Goal: Task Accomplishment & Management: Use online tool/utility

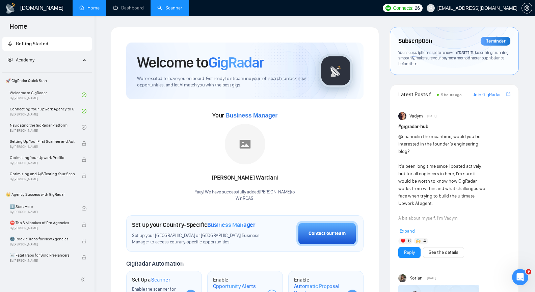
click at [167, 9] on link "Scanner" at bounding box center [169, 8] width 25 height 6
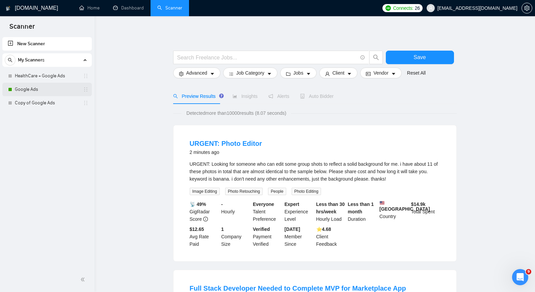
click at [14, 93] on div "Google Ads" at bounding box center [48, 90] width 80 height 14
click at [36, 91] on link "Google Ads" at bounding box center [47, 90] width 64 height 14
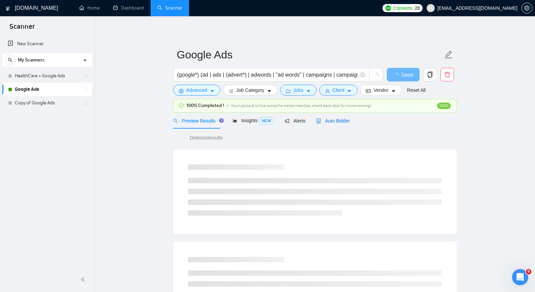
click at [333, 121] on span "Auto Bidder" at bounding box center [332, 120] width 33 height 5
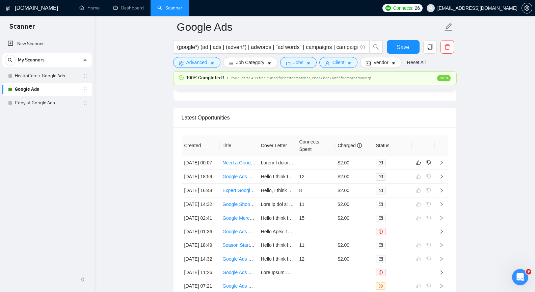
scroll to position [1632, 0]
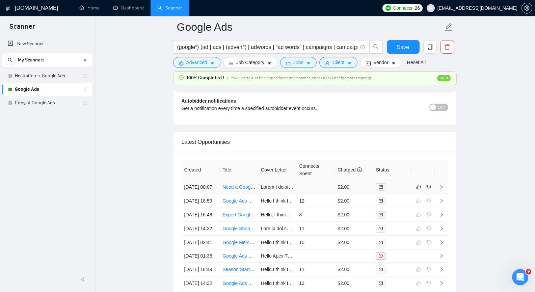
click at [442, 189] on icon "right" at bounding box center [441, 187] width 5 height 5
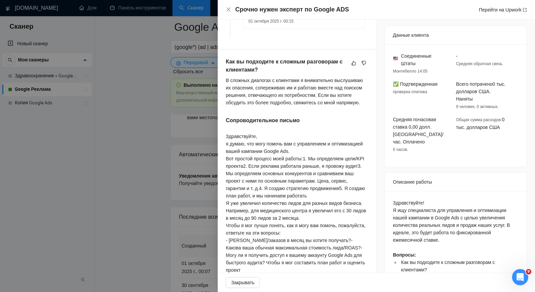
scroll to position [169, 0]
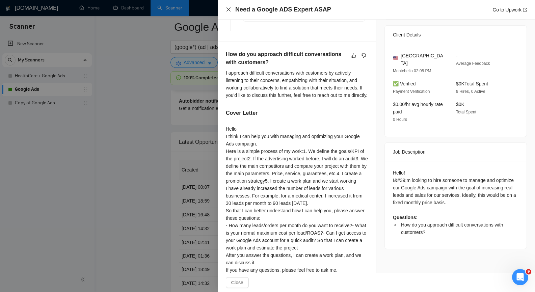
click at [229, 9] on icon "close" at bounding box center [228, 9] width 5 height 5
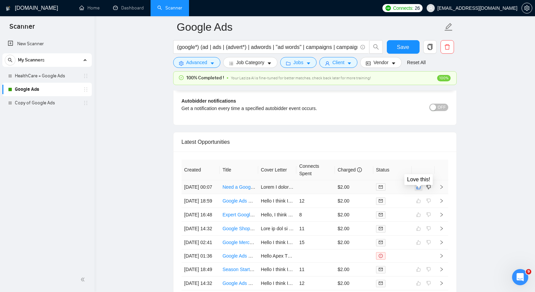
click at [420, 189] on icon "like" at bounding box center [418, 186] width 5 height 5
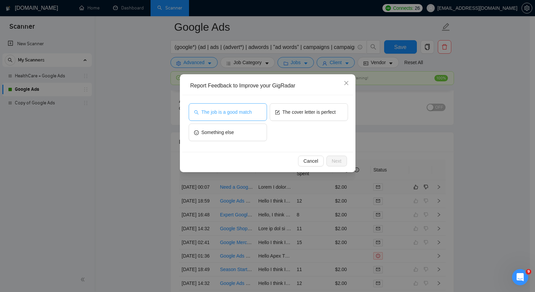
click at [227, 114] on span "The job is a good match" at bounding box center [226, 111] width 50 height 7
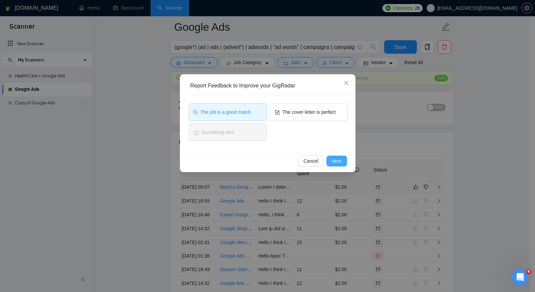
click at [338, 159] on span "Next" at bounding box center [337, 160] width 10 height 7
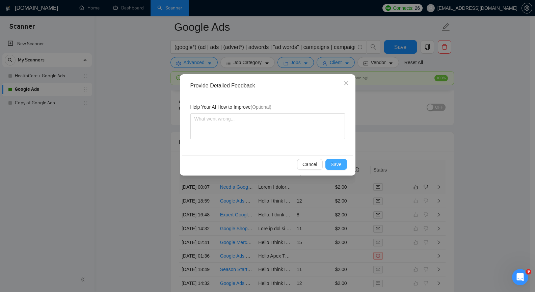
click at [338, 164] on span "Save" at bounding box center [336, 164] width 11 height 7
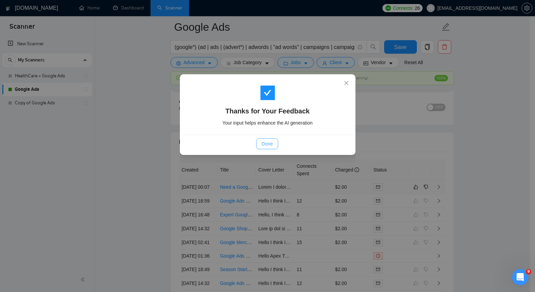
click at [272, 146] on span "Done" at bounding box center [267, 143] width 11 height 7
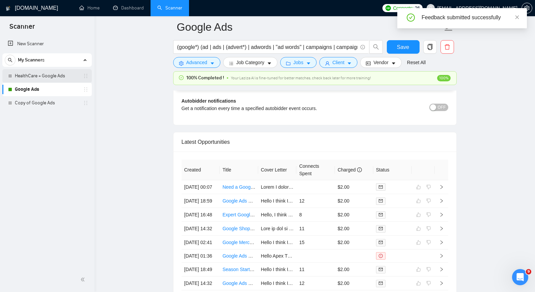
click at [46, 76] on link "HealthCare + Google Ads" at bounding box center [47, 76] width 64 height 14
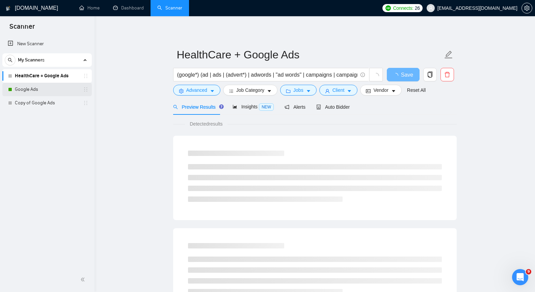
click at [35, 91] on link "Google Ads" at bounding box center [47, 90] width 64 height 14
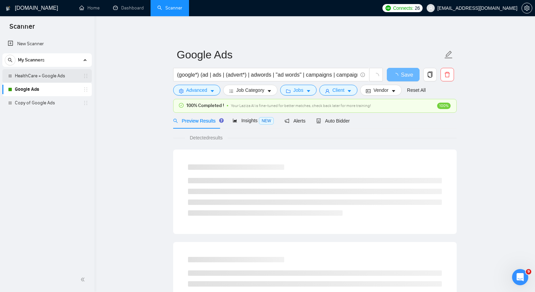
click at [39, 76] on link "HealthCare + Google Ads" at bounding box center [47, 76] width 64 height 14
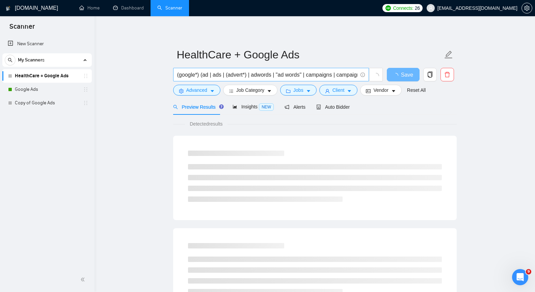
click at [217, 73] on input "(google*) (ad | ads | (advert*) | adwords | "ad words" | campaigns | campaign |…" at bounding box center [267, 75] width 180 height 8
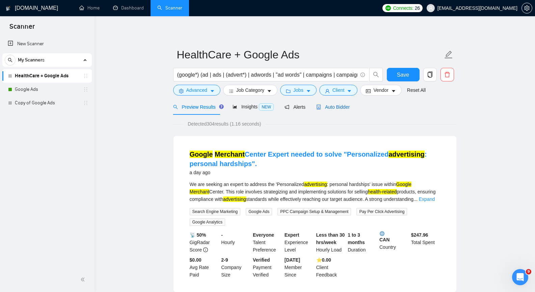
click at [334, 109] on span "Auto Bidder" at bounding box center [332, 106] width 33 height 5
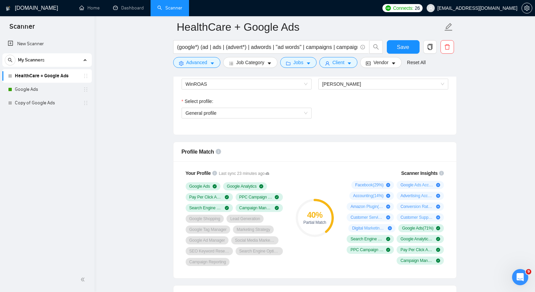
scroll to position [375, 0]
click at [303, 112] on span "General profile" at bounding box center [247, 112] width 122 height 10
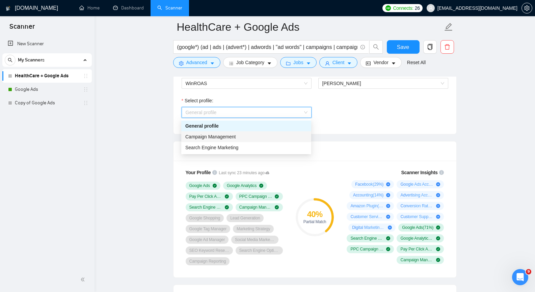
click at [256, 136] on div "Campaign Management" at bounding box center [246, 136] width 122 height 7
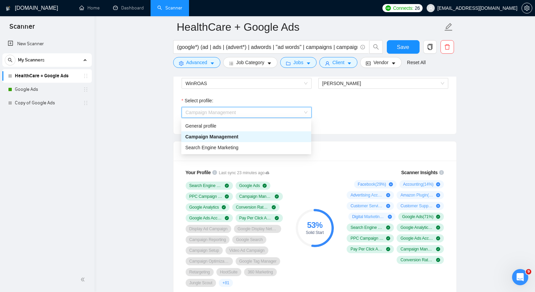
click at [306, 112] on span "Campaign Management" at bounding box center [247, 112] width 122 height 10
click at [275, 144] on div "Search Engine Marketing" at bounding box center [246, 147] width 122 height 7
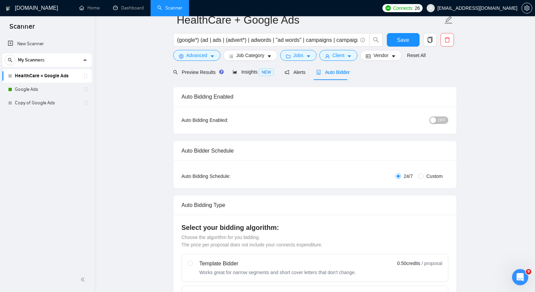
scroll to position [0, 0]
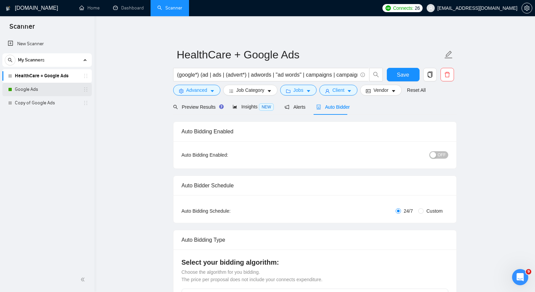
click at [56, 90] on link "Google Ads" at bounding box center [47, 90] width 64 height 14
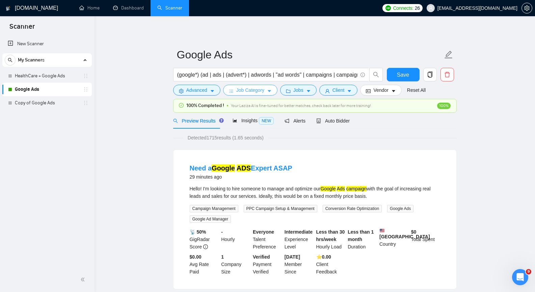
click at [269, 91] on icon "caret-down" at bounding box center [269, 91] width 3 height 2
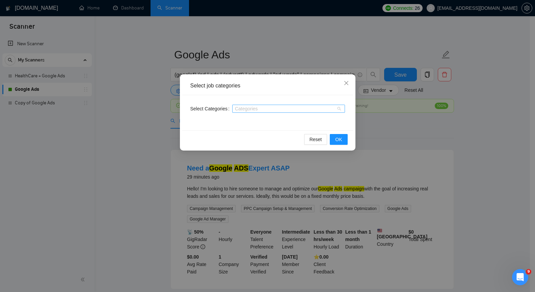
click at [339, 109] on div "Categories" at bounding box center [288, 109] width 113 height 8
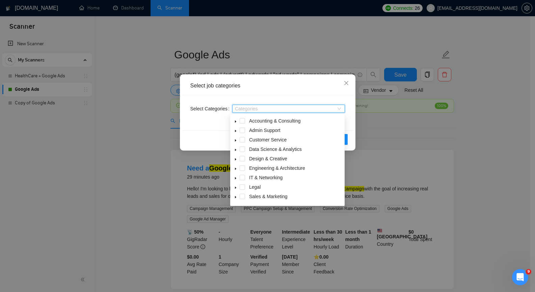
click at [278, 79] on div "Select job categories" at bounding box center [267, 86] width 171 height 19
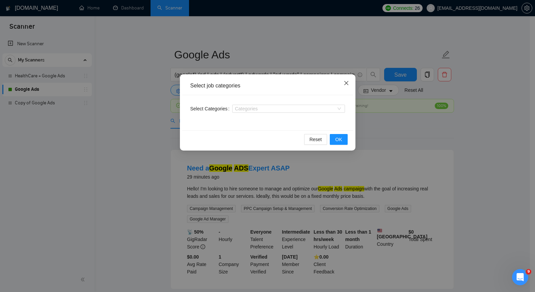
click at [346, 84] on icon "close" at bounding box center [346, 83] width 4 height 4
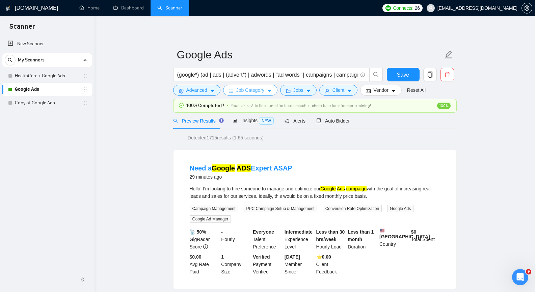
click at [268, 89] on icon "caret-down" at bounding box center [269, 91] width 5 height 5
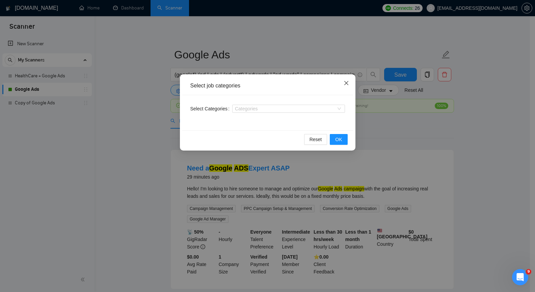
click at [346, 83] on icon "close" at bounding box center [346, 83] width 4 height 4
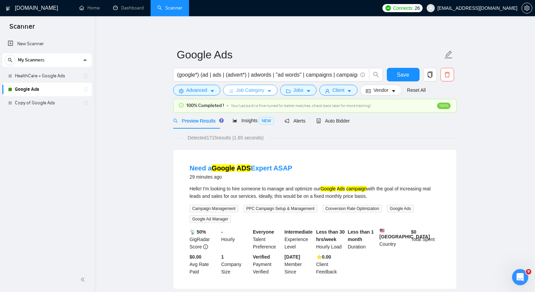
click at [270, 89] on icon "caret-down" at bounding box center [269, 91] width 5 height 5
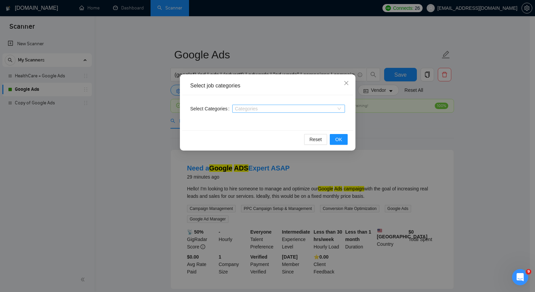
click at [265, 108] on div at bounding box center [285, 108] width 103 height 5
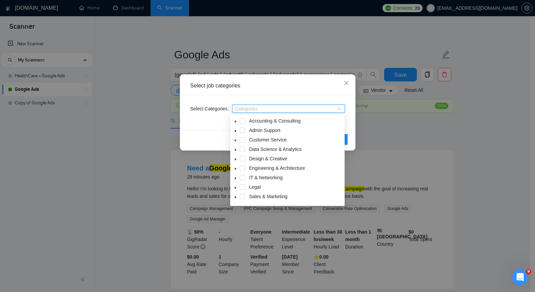
click at [236, 197] on icon "caret-down" at bounding box center [235, 196] width 3 height 3
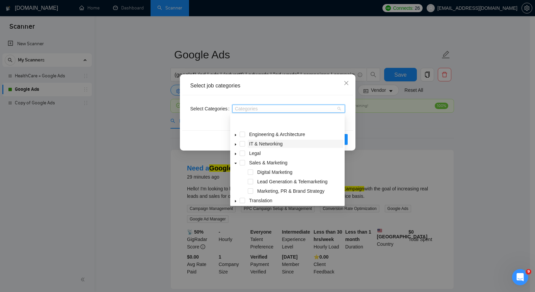
scroll to position [55, 0]
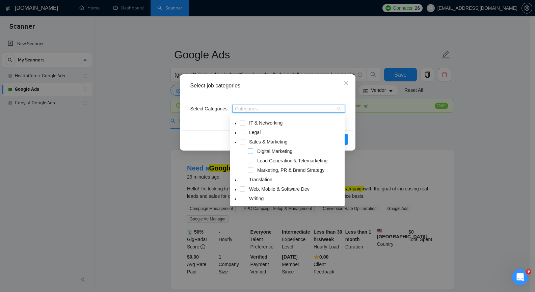
click at [251, 152] on span at bounding box center [250, 151] width 5 height 5
click at [250, 162] on span at bounding box center [250, 160] width 5 height 5
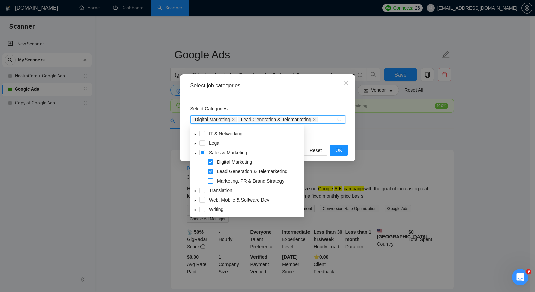
click at [208, 180] on span at bounding box center [210, 180] width 5 height 5
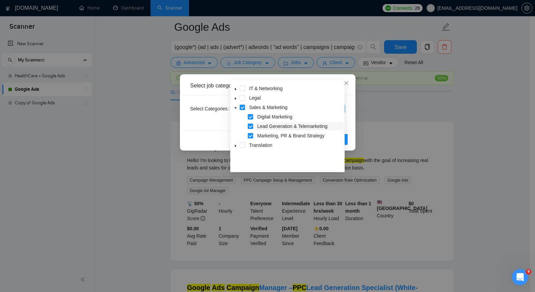
scroll to position [22, 0]
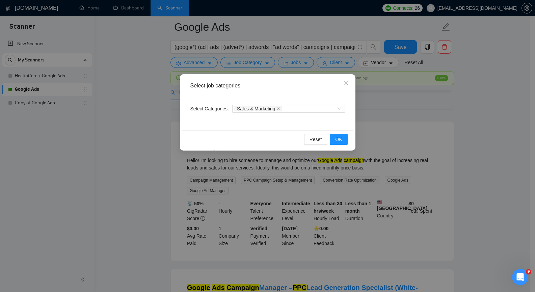
click at [352, 114] on div "Select Categories Sales & Marketing" at bounding box center [267, 112] width 171 height 35
click at [341, 137] on span "OK" at bounding box center [338, 139] width 7 height 7
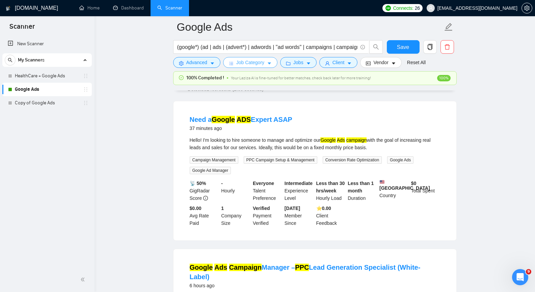
scroll to position [0, 0]
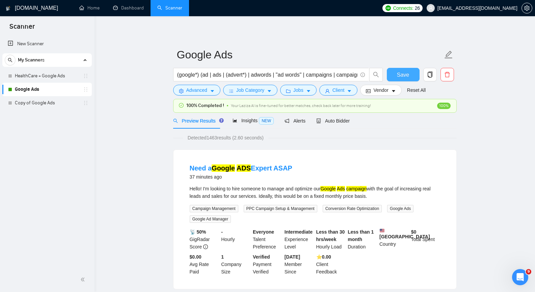
click at [404, 74] on span "Save" at bounding box center [403, 75] width 12 height 8
click at [307, 91] on icon "caret-down" at bounding box center [308, 91] width 3 height 2
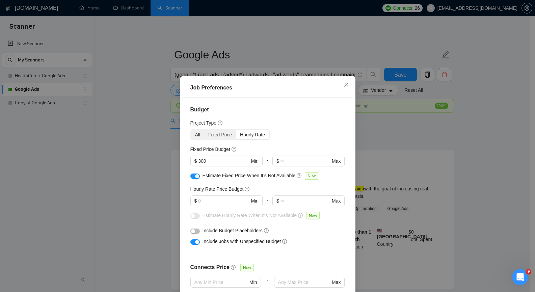
click at [194, 135] on div "All" at bounding box center [198, 134] width 14 height 9
click at [191, 130] on input "All" at bounding box center [191, 130] width 0 height 0
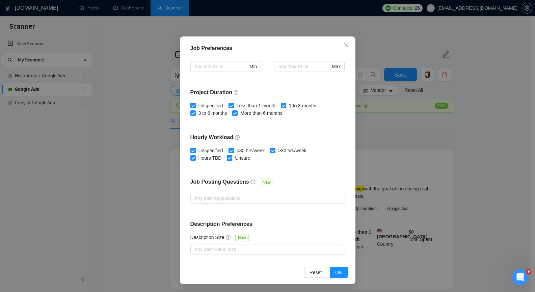
scroll to position [40, 0]
click at [335, 270] on span "OK" at bounding box center [338, 271] width 7 height 7
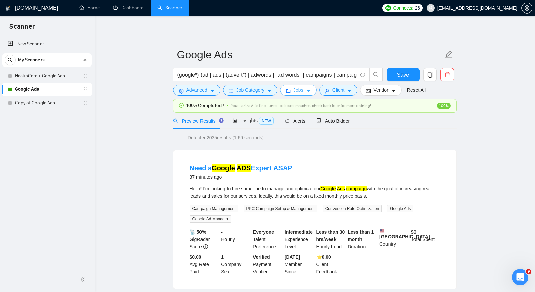
scroll to position [0, 0]
click at [391, 75] on button "Save" at bounding box center [403, 75] width 33 height 14
click at [307, 90] on icon "caret-down" at bounding box center [308, 91] width 5 height 5
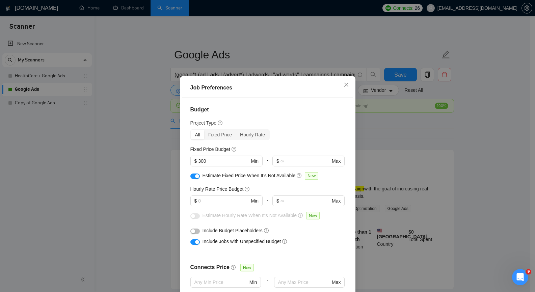
click at [394, 129] on div "Job Preferences Budget Project Type All Fixed Price Hourly Rate Fixed Price Bud…" at bounding box center [267, 146] width 535 height 292
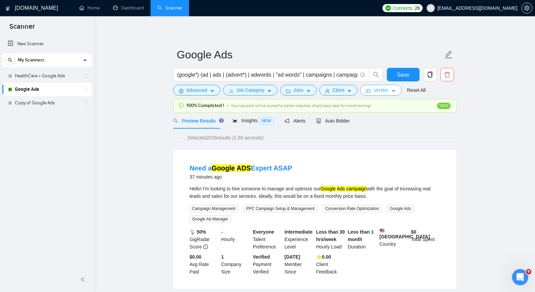
click at [392, 90] on icon "caret-down" at bounding box center [393, 91] width 5 height 5
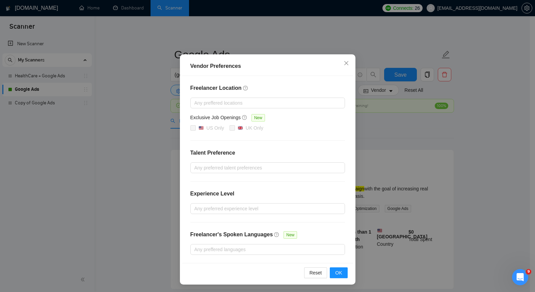
scroll to position [20, 0]
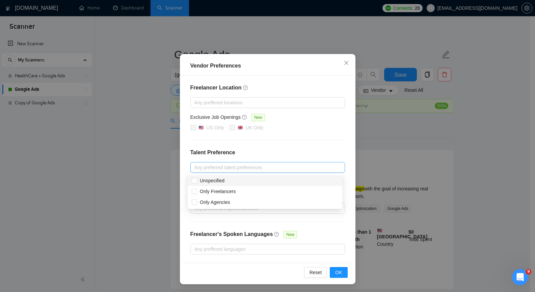
click at [293, 166] on div at bounding box center [264, 167] width 144 height 8
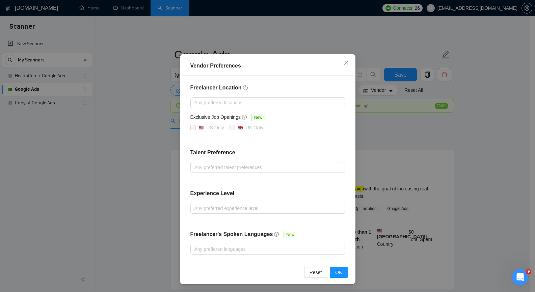
click at [308, 70] on div "Vendor Preferences" at bounding box center [267, 65] width 171 height 19
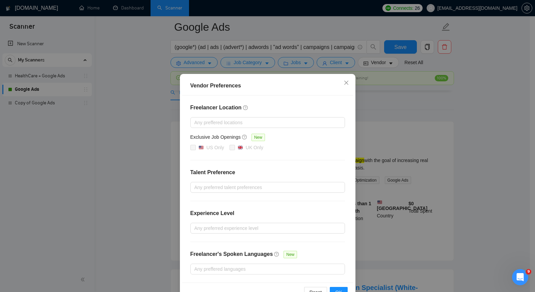
scroll to position [0, 0]
click at [302, 270] on div at bounding box center [264, 269] width 144 height 8
drag, startPoint x: 309, startPoint y: 85, endPoint x: 328, endPoint y: 78, distance: 20.7
click at [309, 85] on div "Vendor Preferences" at bounding box center [267, 86] width 155 height 8
click at [344, 84] on icon "close" at bounding box center [346, 83] width 4 height 4
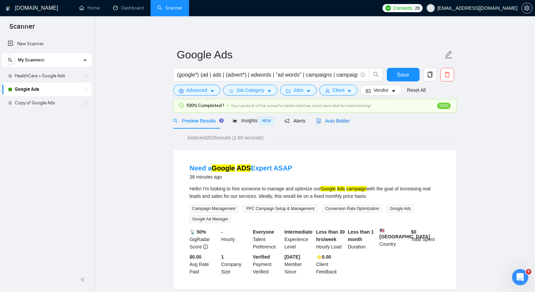
click at [333, 120] on span "Auto Bidder" at bounding box center [332, 120] width 33 height 5
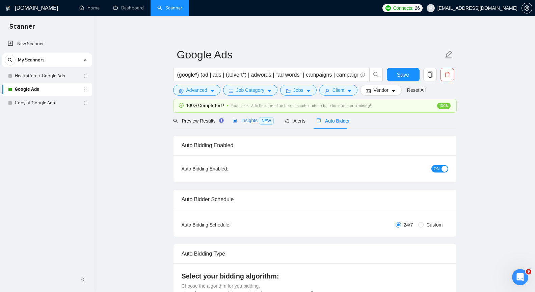
click at [259, 121] on span "NEW" at bounding box center [266, 120] width 15 height 7
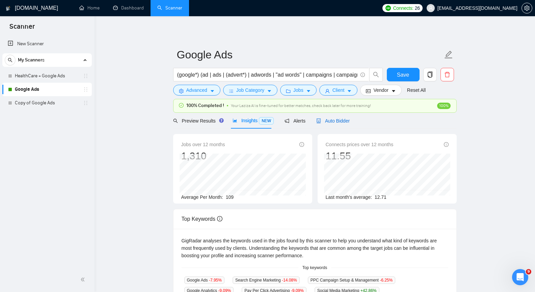
click at [335, 119] on span "Auto Bidder" at bounding box center [332, 120] width 33 height 5
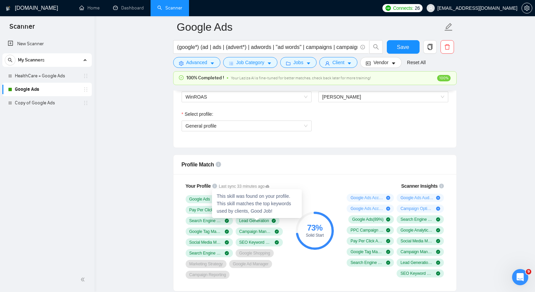
scroll to position [371, 0]
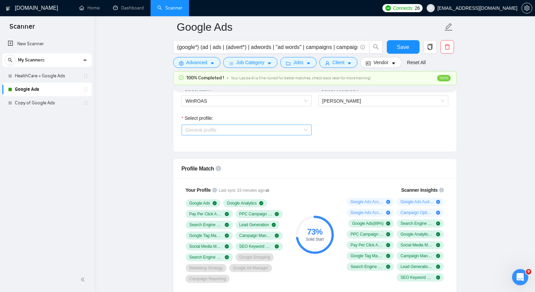
click at [281, 128] on span "General profile" at bounding box center [247, 130] width 122 height 10
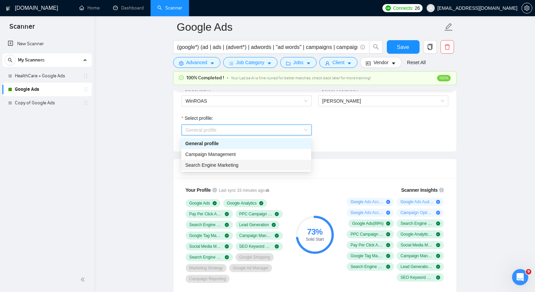
click at [236, 164] on span "Search Engine Marketing" at bounding box center [211, 164] width 53 height 5
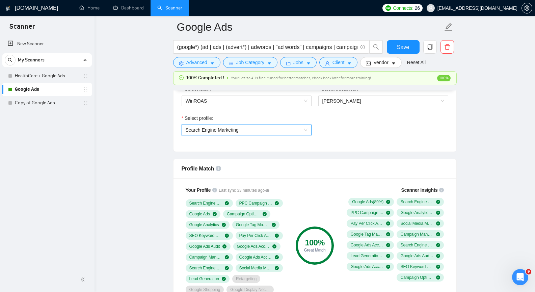
click at [303, 128] on span "Search Engine Marketing" at bounding box center [247, 130] width 122 height 10
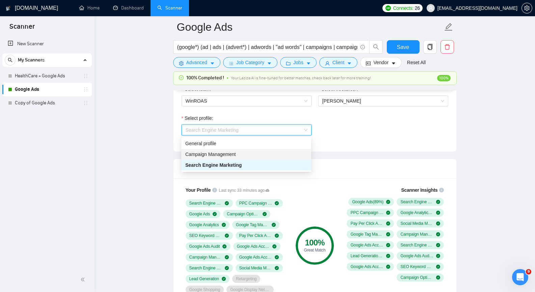
click at [260, 155] on div "Campaign Management" at bounding box center [246, 154] width 122 height 7
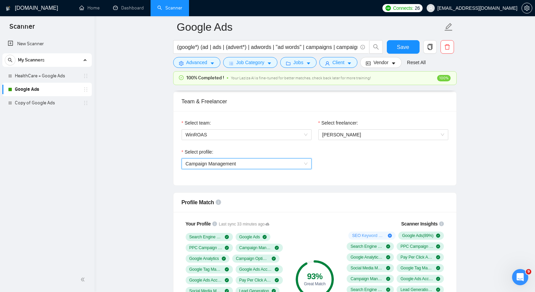
scroll to position [338, 0]
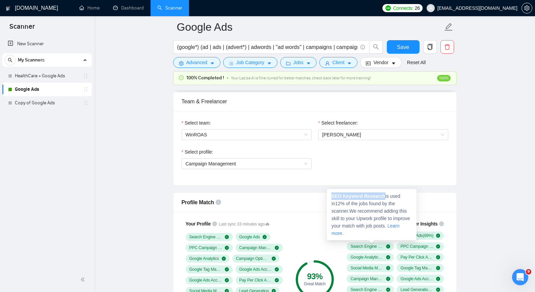
drag, startPoint x: 331, startPoint y: 196, endPoint x: 381, endPoint y: 197, distance: 50.6
click at [381, 197] on div "SEO Keyword Research is used in 12 % of the jobs found by the scanner. We recom…" at bounding box center [372, 214] width 90 height 51
copy strong "SEO Keyword Research"
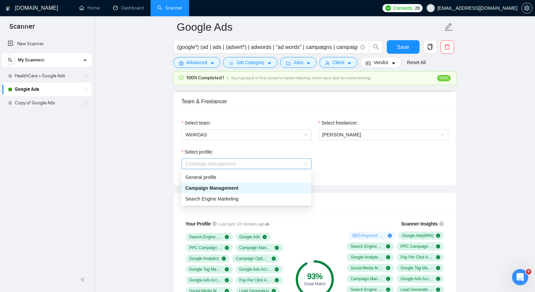
click at [284, 161] on span "Campaign Management" at bounding box center [247, 164] width 122 height 10
click at [230, 180] on div "General profile" at bounding box center [246, 176] width 122 height 7
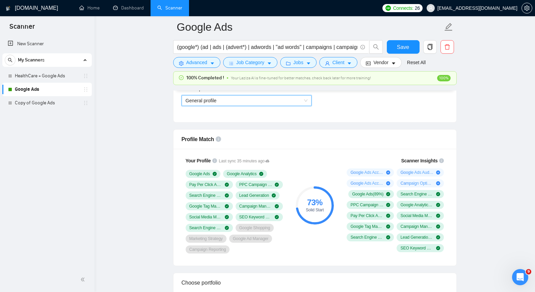
scroll to position [405, 0]
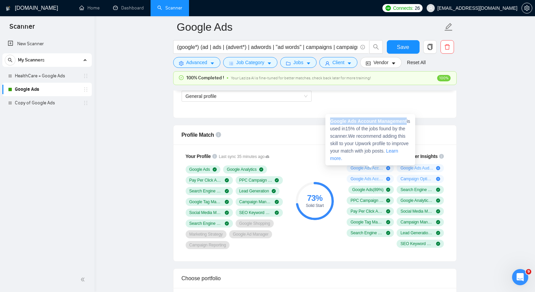
copy strong "Google Ads Account Management"
drag, startPoint x: 331, startPoint y: 122, endPoint x: 407, endPoint y: 120, distance: 76.0
click at [407, 120] on div "Google Ads Account Management is used in 15 % of the jobs found by the scanner.…" at bounding box center [370, 139] width 90 height 51
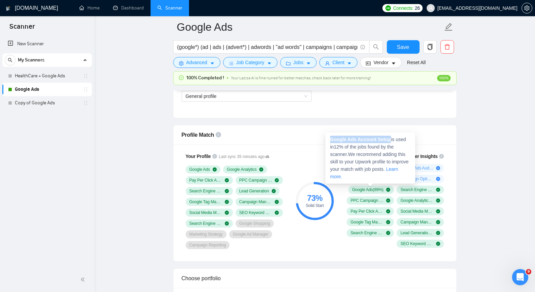
copy strong "Google Ads Account Setup"
drag, startPoint x: 330, startPoint y: 139, endPoint x: 389, endPoint y: 138, distance: 59.1
click at [389, 138] on span "Google Ads Account Setup is used in 12 % of the jobs found by the scanner. We r…" at bounding box center [369, 158] width 79 height 43
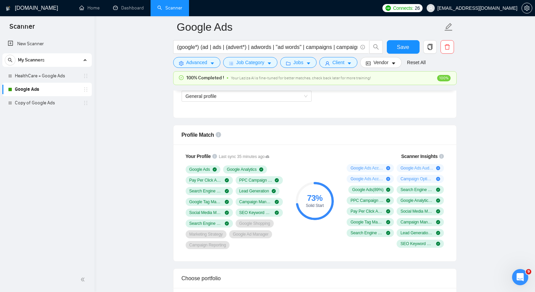
drag, startPoint x: 494, startPoint y: 135, endPoint x: 463, endPoint y: 145, distance: 32.5
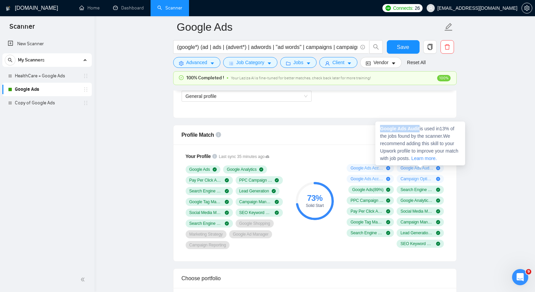
copy strong "Google Ads Audit"
drag, startPoint x: 381, startPoint y: 128, endPoint x: 419, endPoint y: 128, distance: 37.5
click at [419, 128] on strong "Google Ads Audit" at bounding box center [399, 128] width 39 height 5
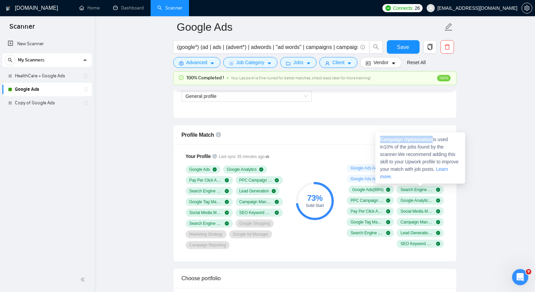
copy strong "Campaign Optimization"
drag, startPoint x: 381, startPoint y: 139, endPoint x: 432, endPoint y: 139, distance: 51.0
click at [432, 139] on strong "Campaign Optimization" at bounding box center [406, 139] width 53 height 5
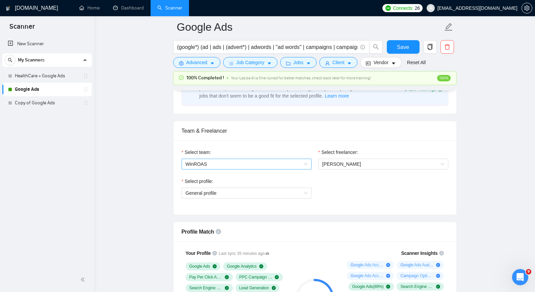
scroll to position [304, 0]
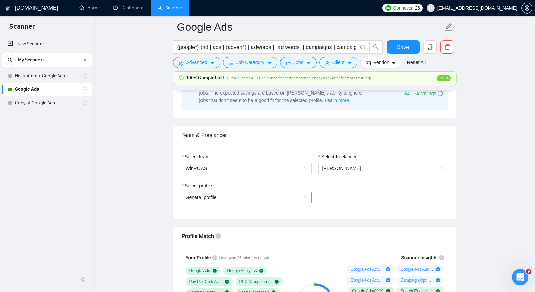
click at [275, 192] on span "General profile" at bounding box center [247, 197] width 122 height 10
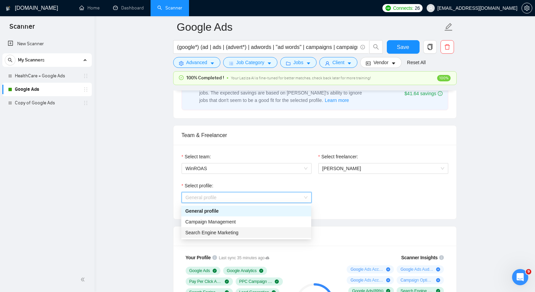
click at [235, 231] on span "Search Engine Marketing" at bounding box center [211, 232] width 53 height 5
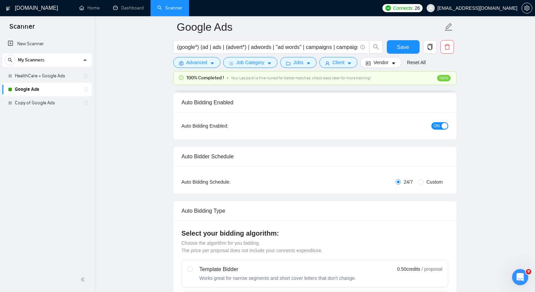
scroll to position [0, 0]
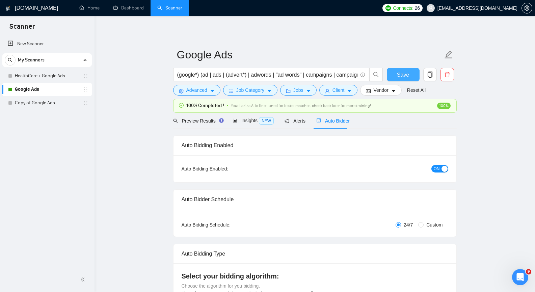
click at [404, 73] on span "Save" at bounding box center [403, 75] width 12 height 8
click at [269, 89] on span "caret-down" at bounding box center [269, 90] width 5 height 5
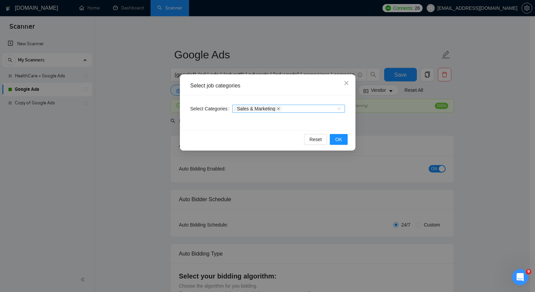
click at [277, 108] on icon "close" at bounding box center [278, 108] width 3 height 3
click at [338, 139] on span "OK" at bounding box center [338, 139] width 7 height 7
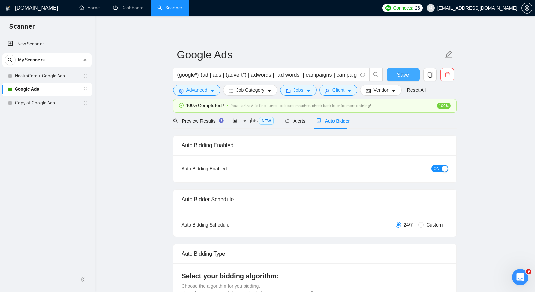
click at [400, 75] on span "Save" at bounding box center [403, 75] width 12 height 8
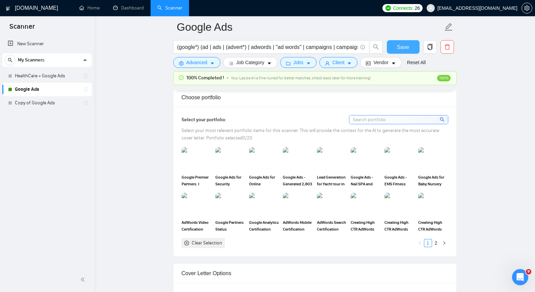
scroll to position [608, 0]
click at [193, 156] on img at bounding box center [196, 159] width 28 height 22
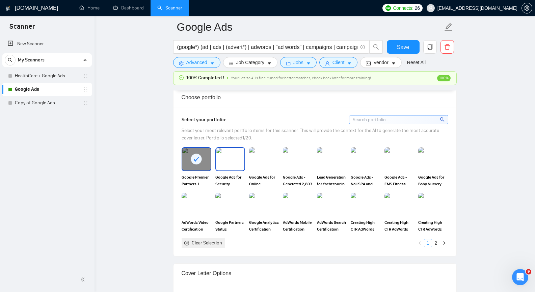
click at [229, 151] on img at bounding box center [230, 159] width 28 height 22
click at [261, 155] on img at bounding box center [264, 159] width 28 height 22
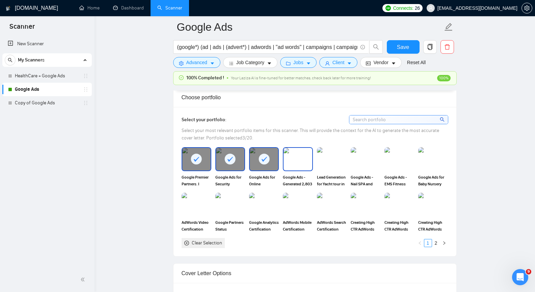
click at [284, 156] on img at bounding box center [298, 159] width 28 height 22
click at [321, 157] on img at bounding box center [332, 159] width 28 height 22
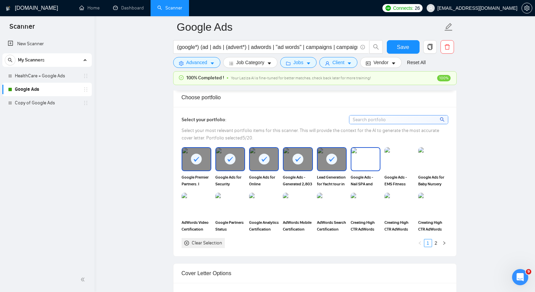
click at [354, 156] on img at bounding box center [365, 159] width 28 height 22
click at [386, 156] on img at bounding box center [399, 159] width 28 height 22
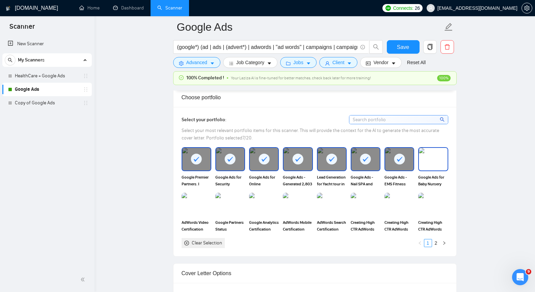
click at [426, 156] on img at bounding box center [433, 159] width 28 height 22
click at [200, 208] on img at bounding box center [196, 204] width 28 height 22
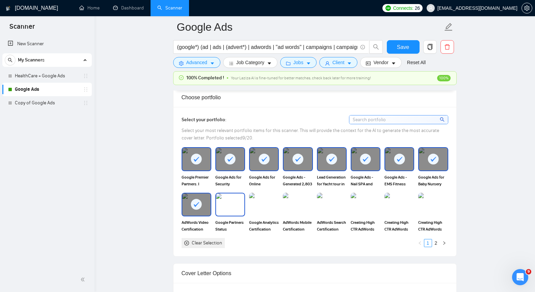
click at [229, 204] on img at bounding box center [230, 204] width 28 height 22
click at [264, 204] on img at bounding box center [264, 204] width 28 height 22
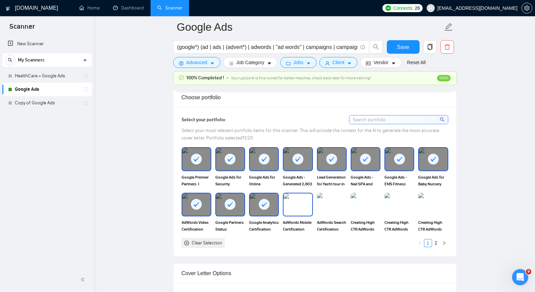
click at [308, 205] on img at bounding box center [298, 204] width 28 height 22
drag, startPoint x: 339, startPoint y: 205, endPoint x: 360, endPoint y: 204, distance: 20.6
click at [340, 205] on img at bounding box center [332, 204] width 28 height 22
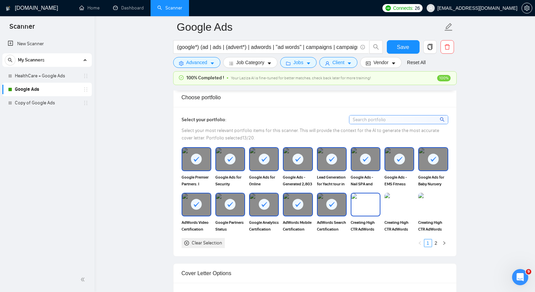
click at [362, 204] on img at bounding box center [365, 204] width 28 height 22
drag, startPoint x: 389, startPoint y: 203, endPoint x: 418, endPoint y: 202, distance: 28.7
click at [389, 203] on img at bounding box center [399, 204] width 28 height 22
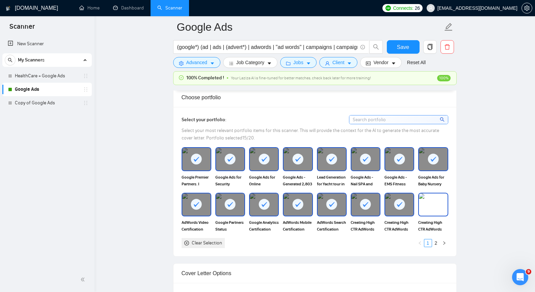
click at [430, 202] on img at bounding box center [433, 204] width 28 height 22
click at [435, 245] on link "2" at bounding box center [435, 242] width 7 height 7
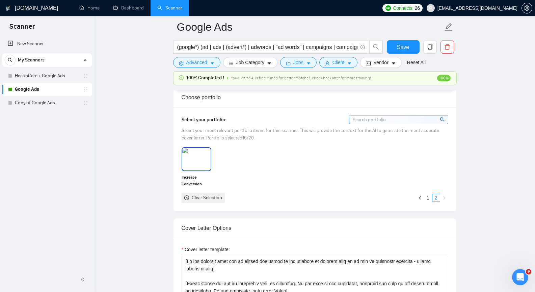
click at [203, 160] on img at bounding box center [196, 159] width 28 height 22
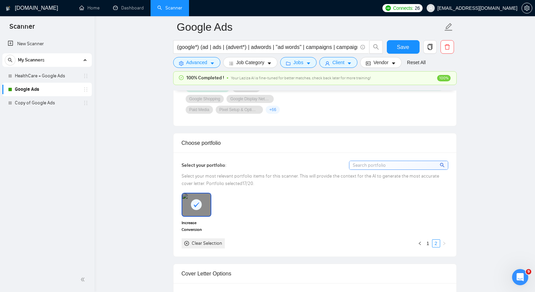
scroll to position [562, 0]
click at [429, 243] on link "1" at bounding box center [427, 243] width 7 height 7
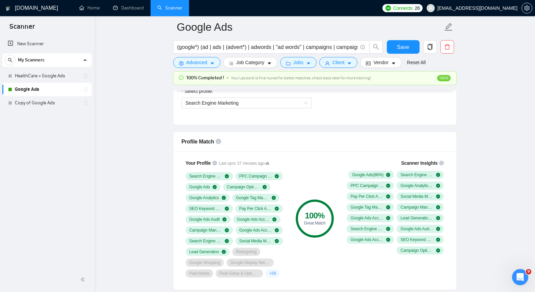
scroll to position [393, 0]
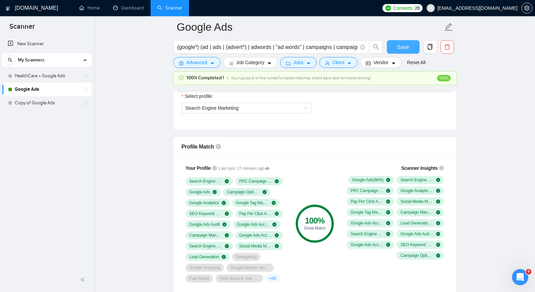
click at [405, 48] on span "Save" at bounding box center [403, 47] width 12 height 8
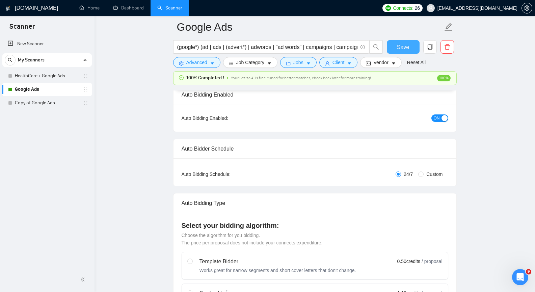
scroll to position [22, 0]
